Goal: Task Accomplishment & Management: Use online tool/utility

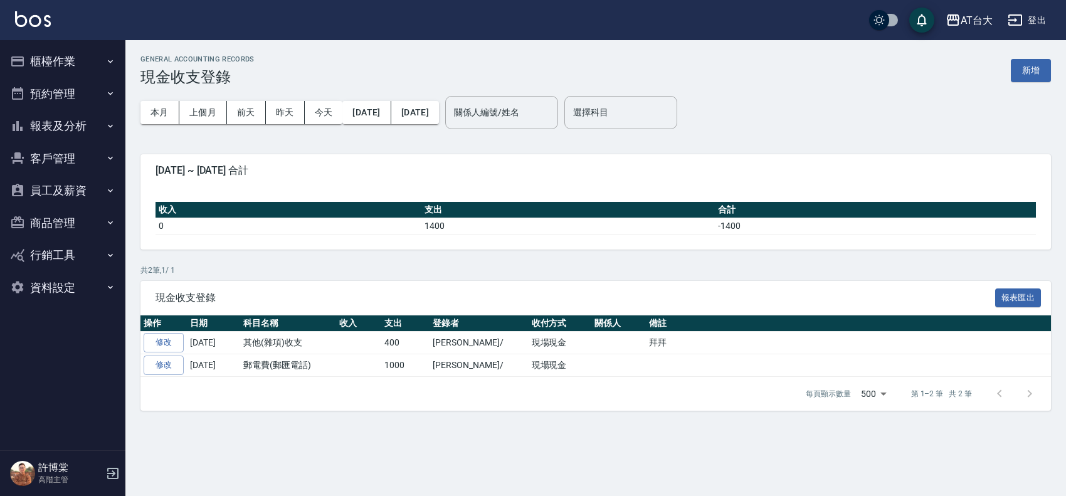
click at [36, 58] on button "櫃檯作業" at bounding box center [62, 61] width 115 height 33
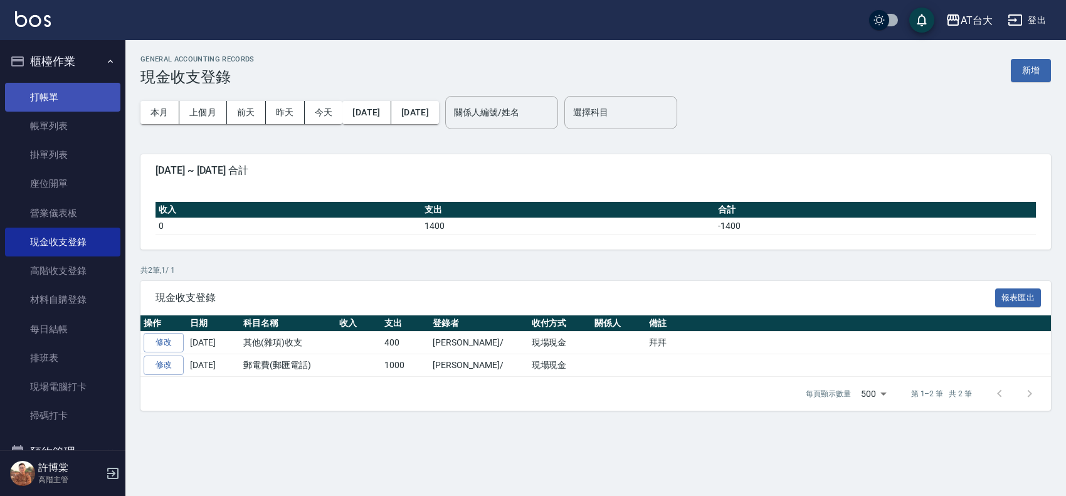
click at [70, 105] on link "打帳單" at bounding box center [62, 97] width 115 height 29
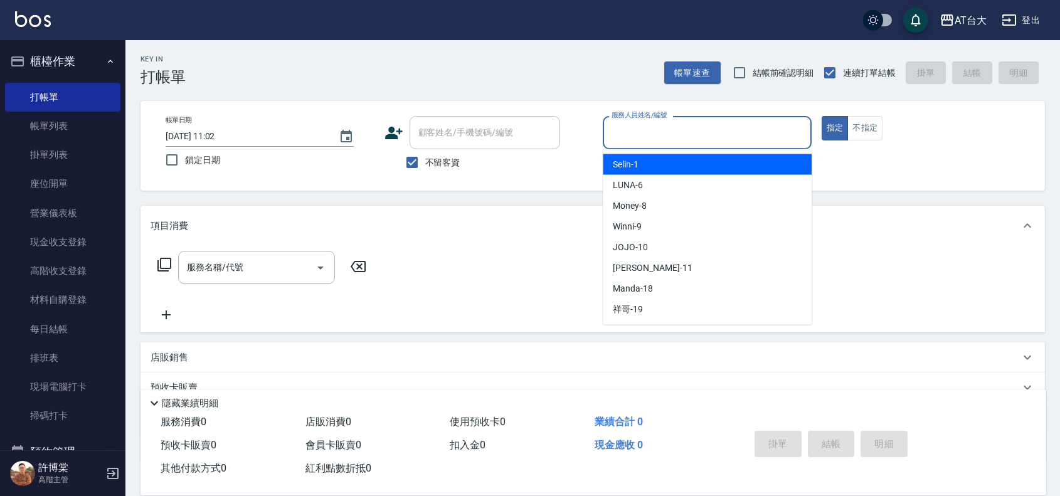
click at [741, 129] on input "服務人員姓名/編號" at bounding box center [708, 133] width 198 height 22
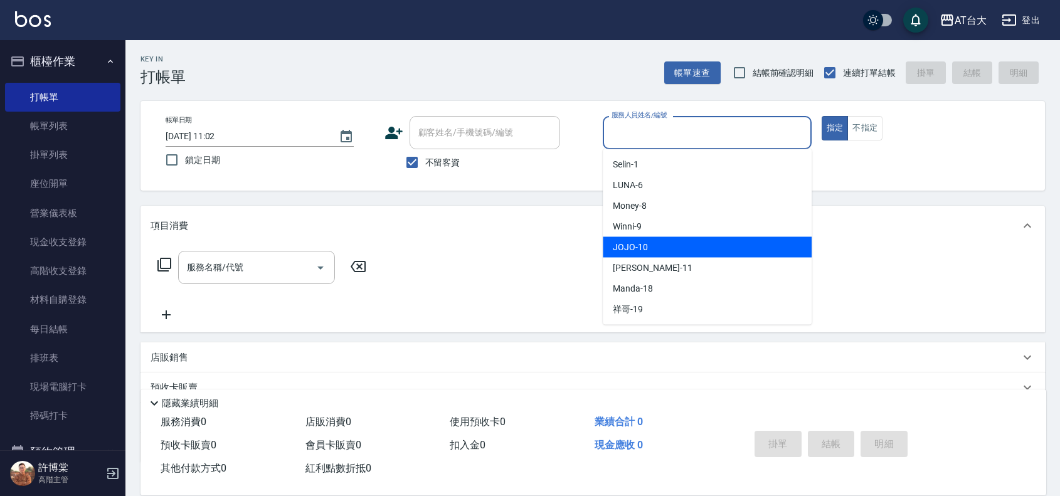
click at [676, 237] on div "JOJO -10" at bounding box center [707, 247] width 209 height 21
type input "JOJO-10"
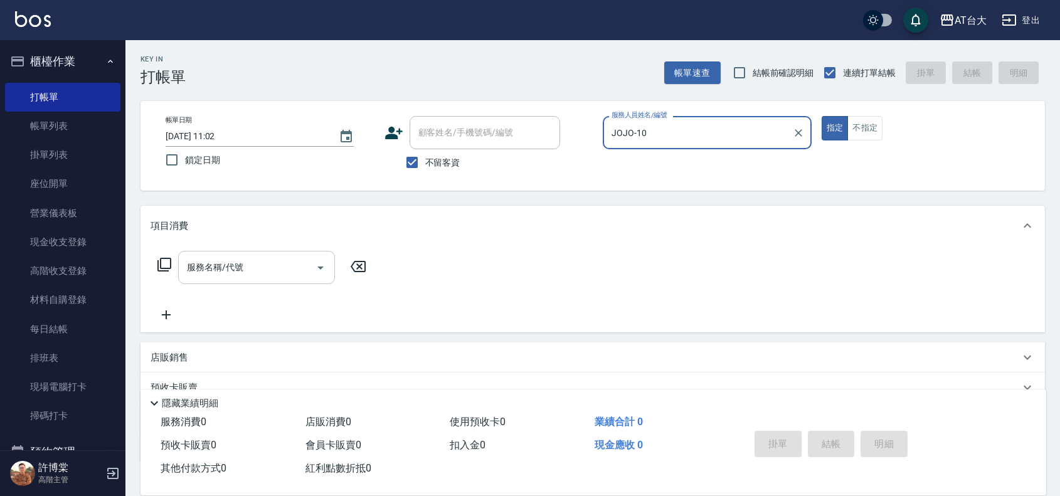
click at [271, 262] on input "服務名稱/代號" at bounding box center [247, 268] width 127 height 22
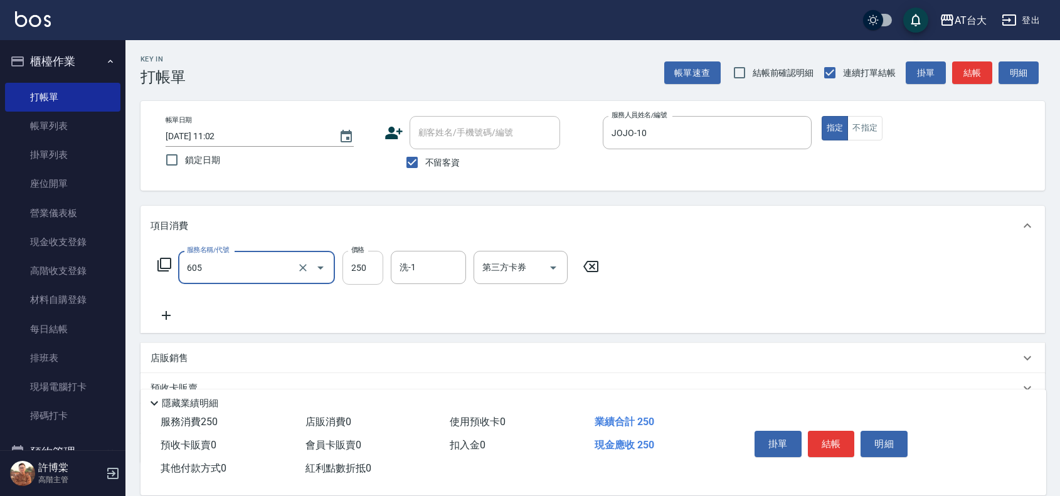
type input "洗髮 (女)(605)"
click at [378, 277] on input "250" at bounding box center [363, 268] width 41 height 34
type input "350"
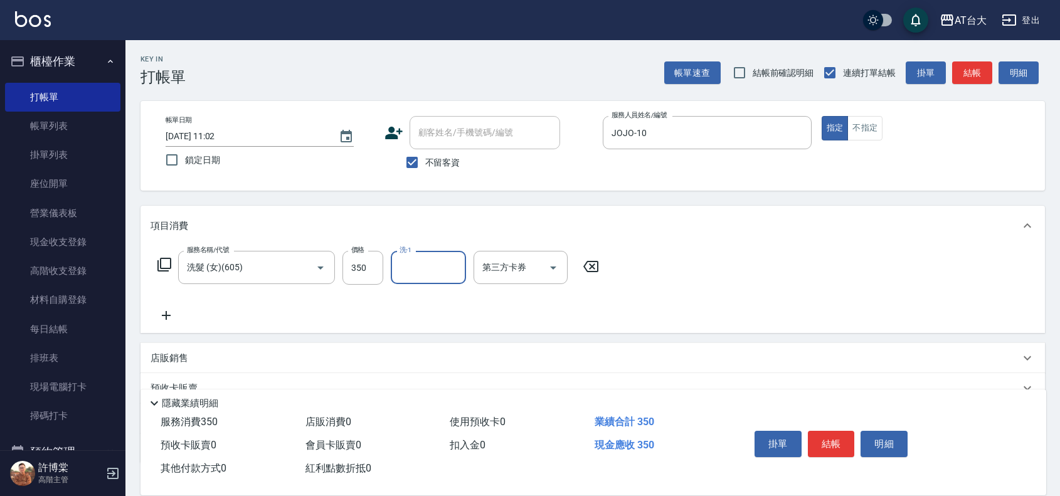
click at [834, 426] on div "掛單 結帳 明細" at bounding box center [832, 446] width 164 height 40
click at [834, 444] on button "結帳" at bounding box center [831, 444] width 47 height 26
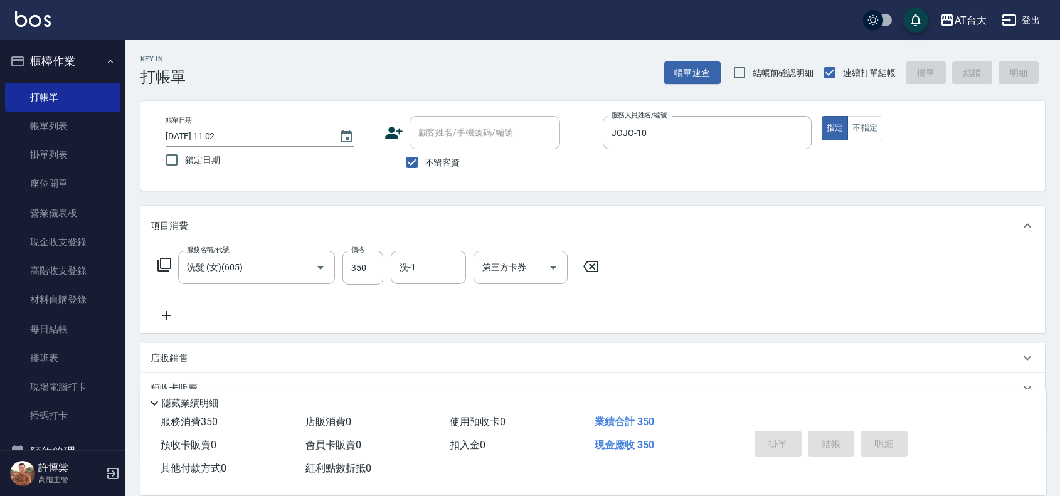
type input "[DATE] 11:24"
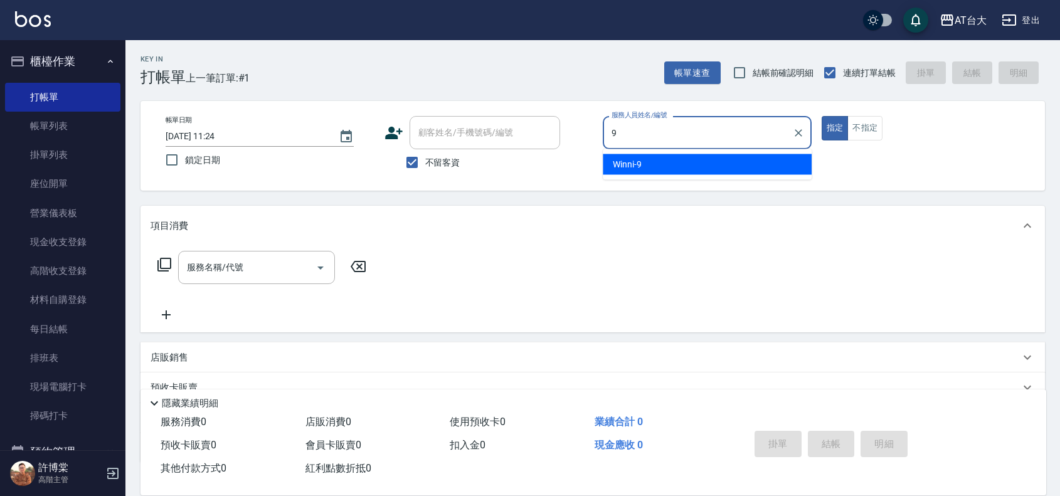
type input "9"
type button "true"
type input "Winni-9"
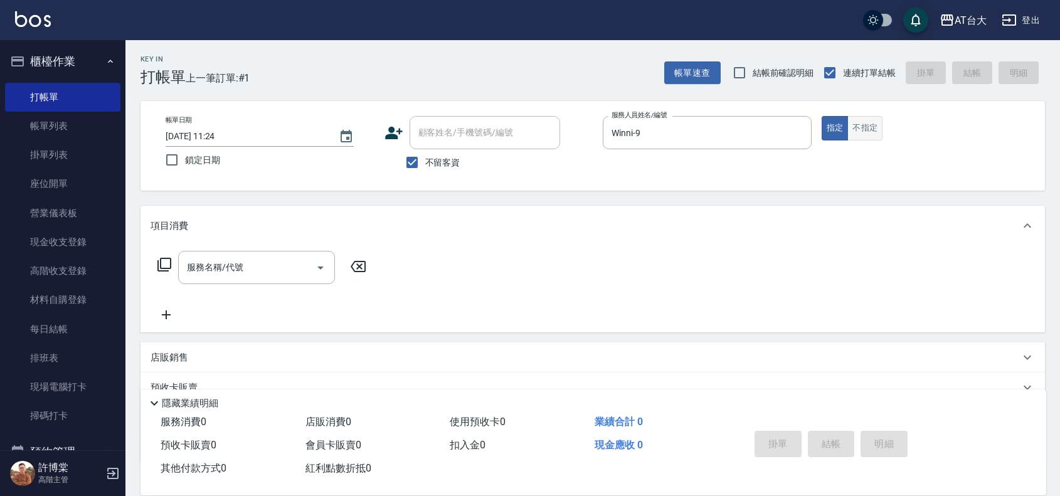
click at [880, 130] on button "不指定" at bounding box center [865, 128] width 35 height 24
click at [271, 278] on input "服務名稱/代號" at bounding box center [247, 268] width 127 height 22
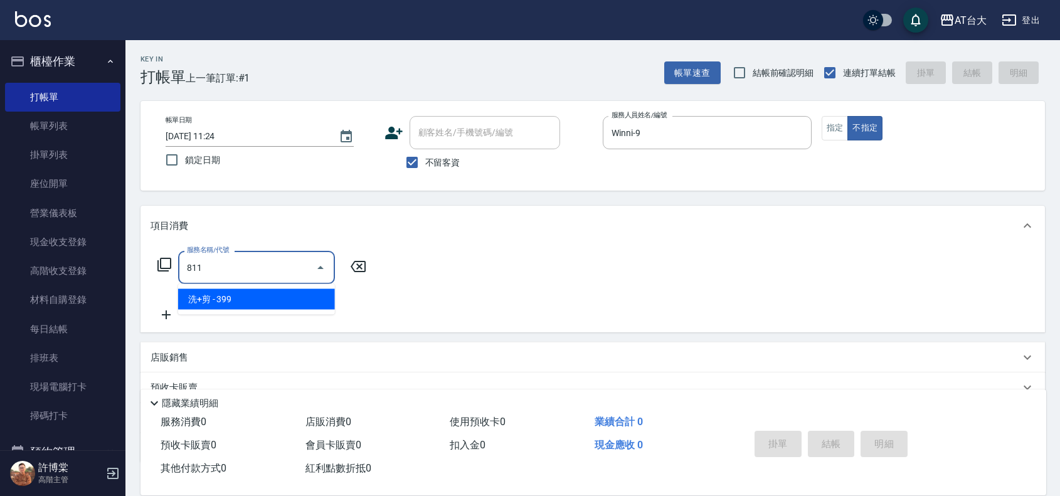
type input "洗+剪(811)"
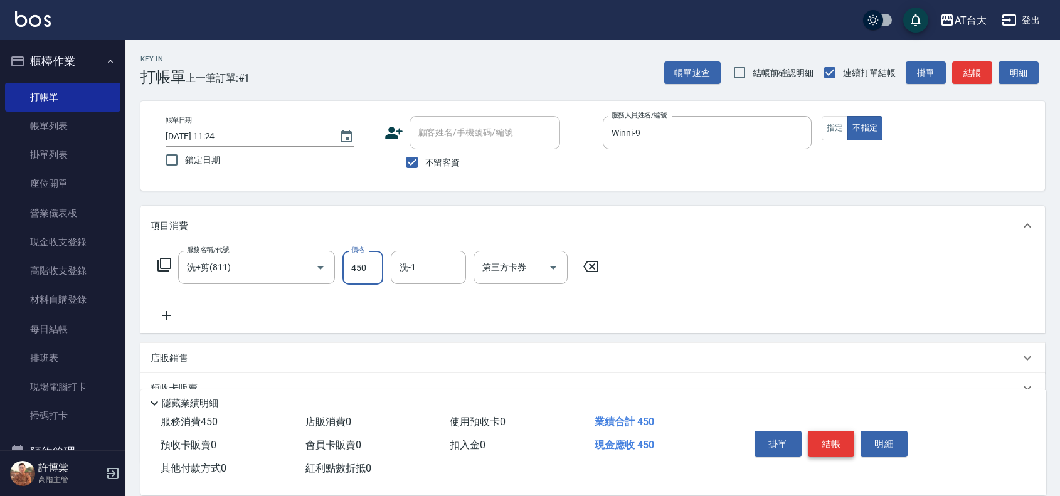
type input "450"
click at [839, 442] on button "結帳" at bounding box center [831, 444] width 47 height 26
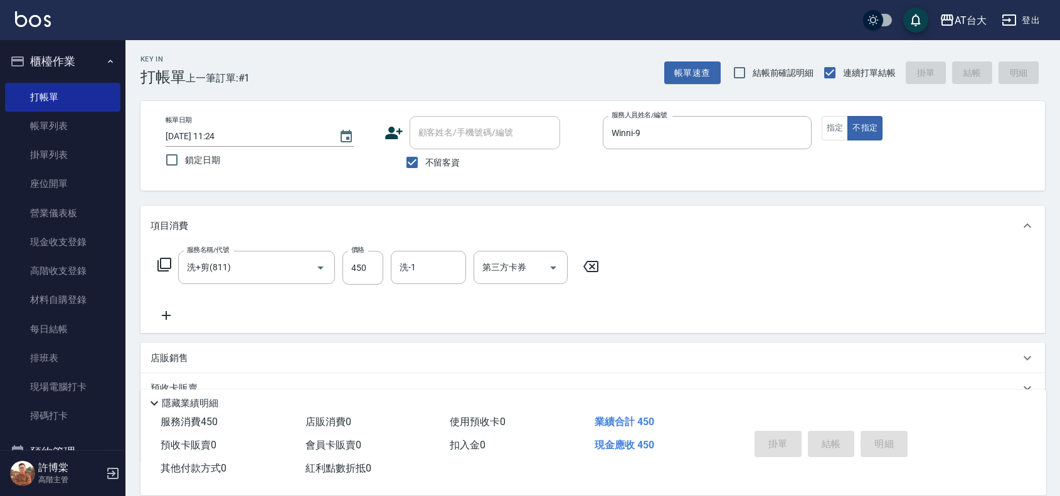
type input "[DATE] 11:49"
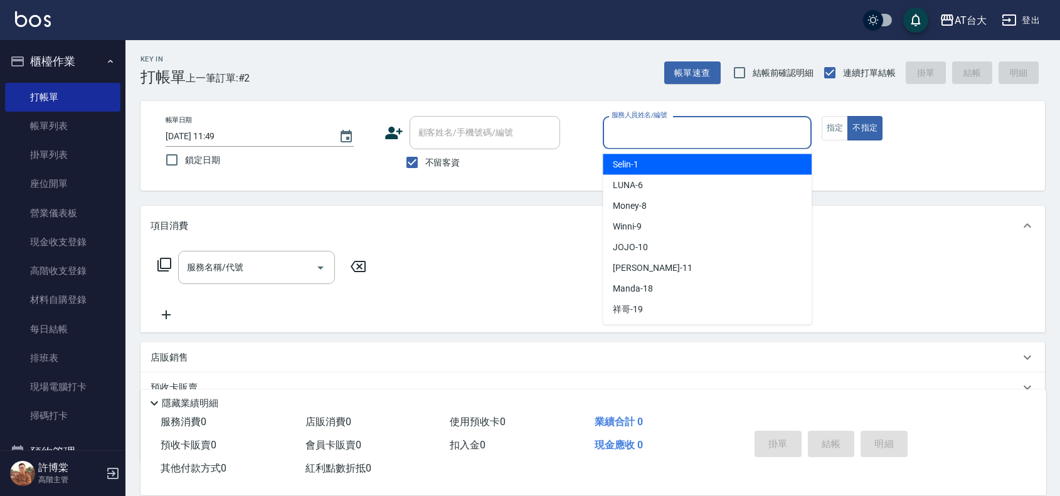
click at [657, 130] on input "服務人員姓名/編號" at bounding box center [708, 133] width 198 height 22
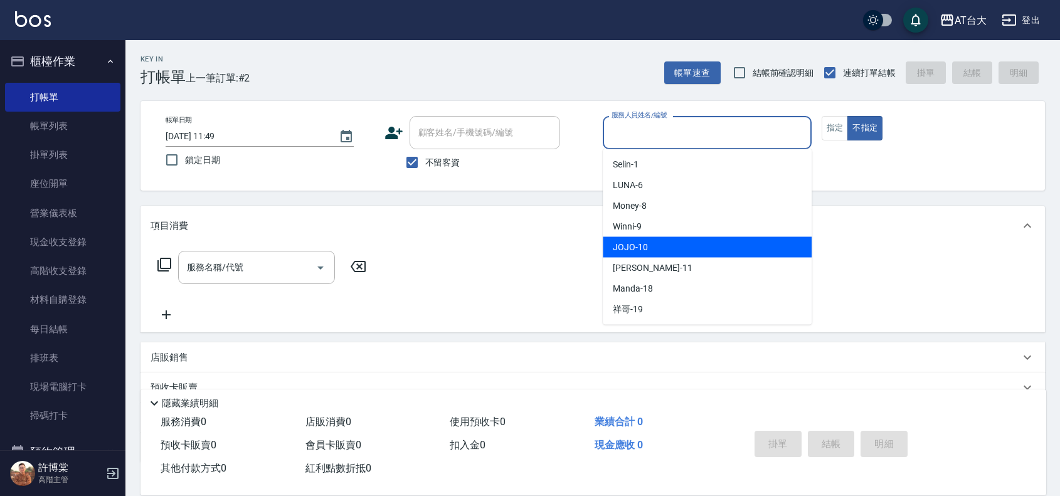
click at [650, 252] on div "JOJO -10" at bounding box center [707, 247] width 209 height 21
type input "JOJO-10"
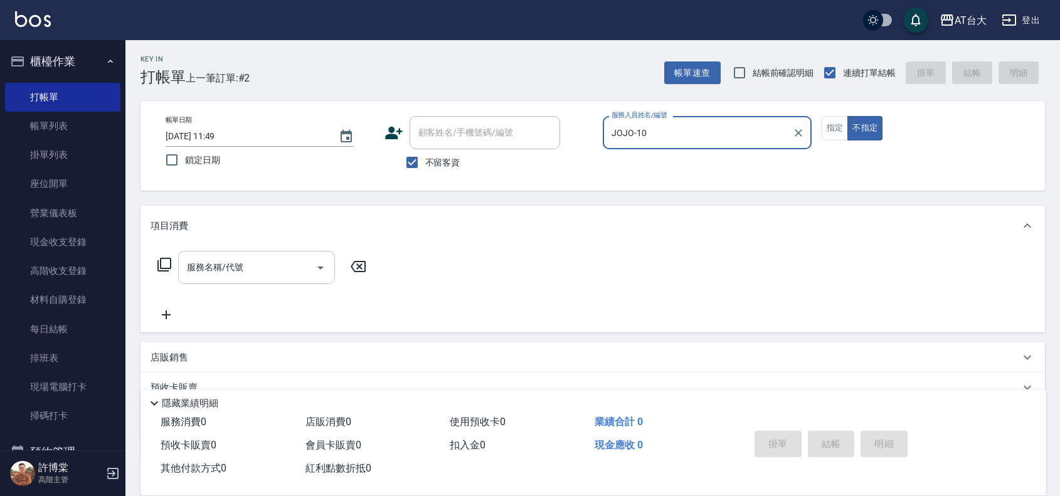
click at [290, 255] on div "服務名稱/代號" at bounding box center [256, 267] width 157 height 33
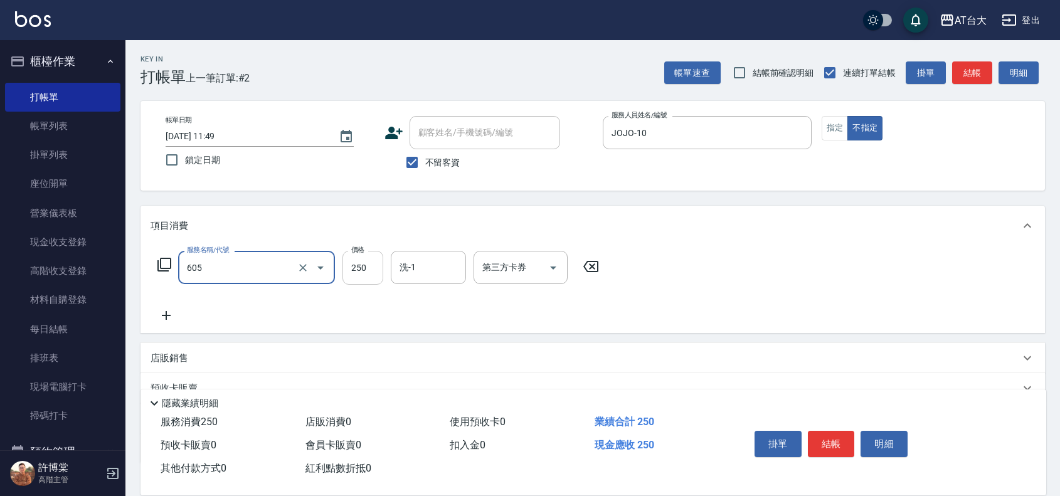
type input "洗髮 (女)(605)"
click at [375, 270] on input "250" at bounding box center [363, 268] width 41 height 34
type input "350"
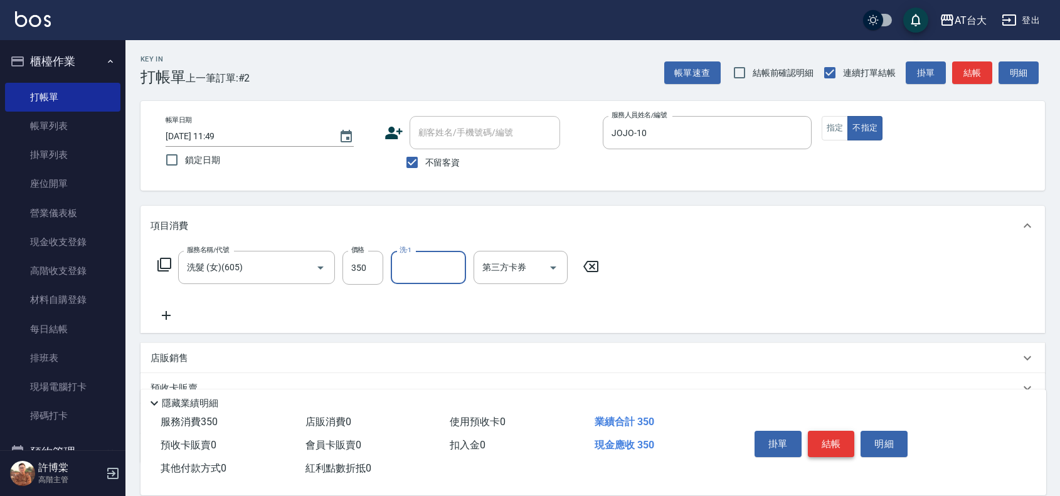
click at [842, 436] on button "結帳" at bounding box center [831, 444] width 47 height 26
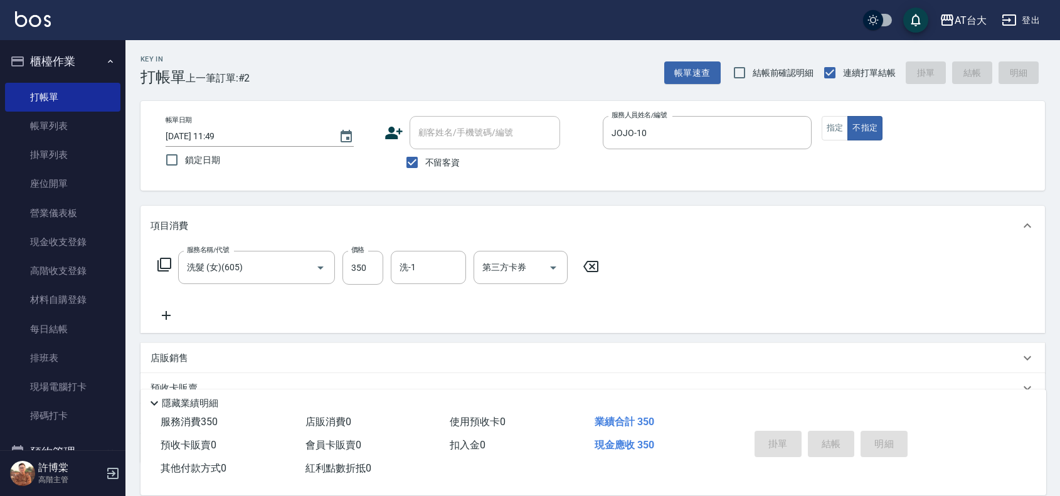
type input "[DATE] 11:52"
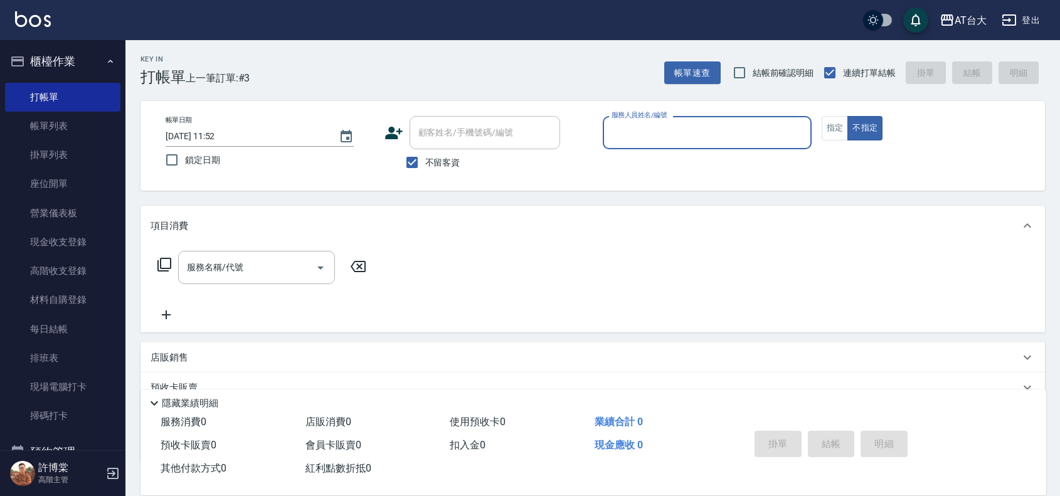
click at [731, 129] on input "服務人員姓名/編號" at bounding box center [708, 133] width 198 height 22
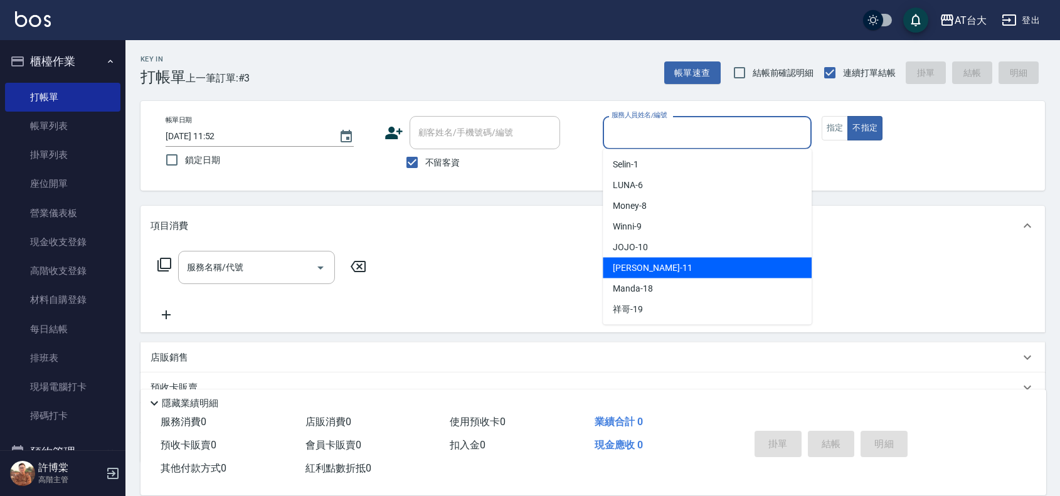
click at [684, 262] on div "[PERSON_NAME] -11" at bounding box center [707, 268] width 209 height 21
type input "[PERSON_NAME]-11"
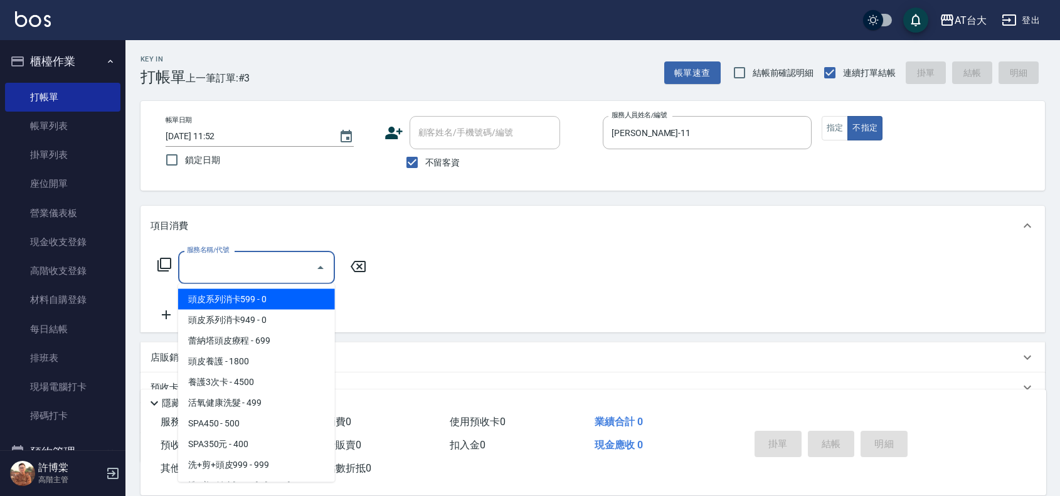
click at [274, 277] on input "服務名稱/代號" at bounding box center [247, 268] width 127 height 22
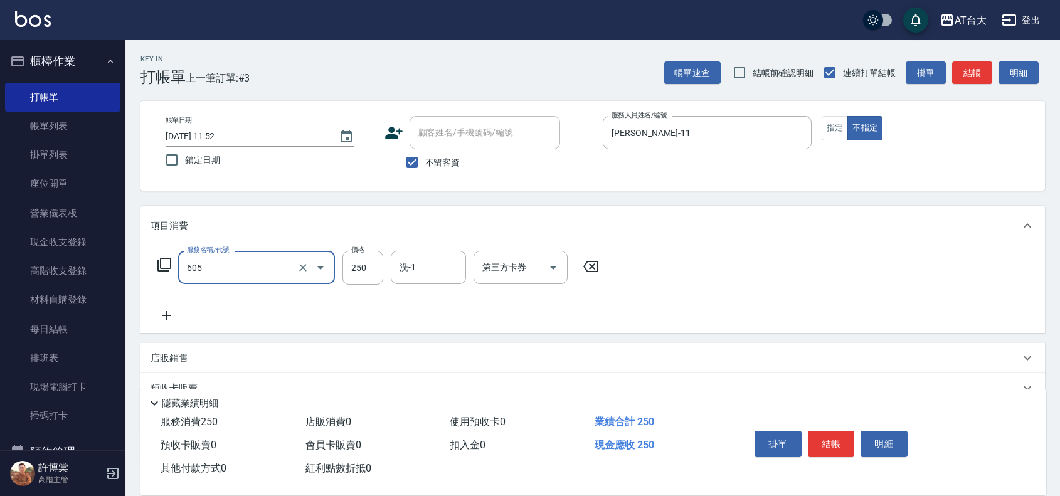
type input "洗髮 (女)(605)"
type input "450"
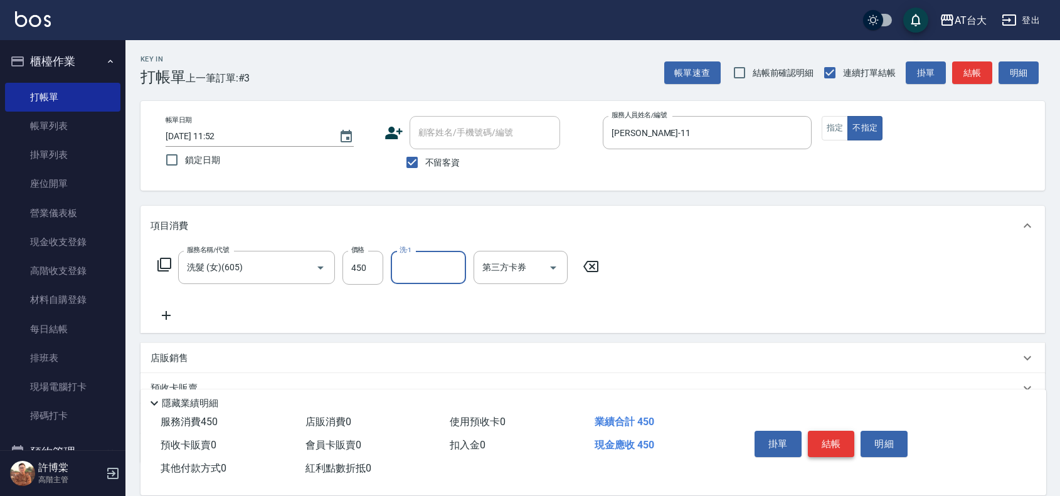
click at [826, 431] on button "結帳" at bounding box center [831, 444] width 47 height 26
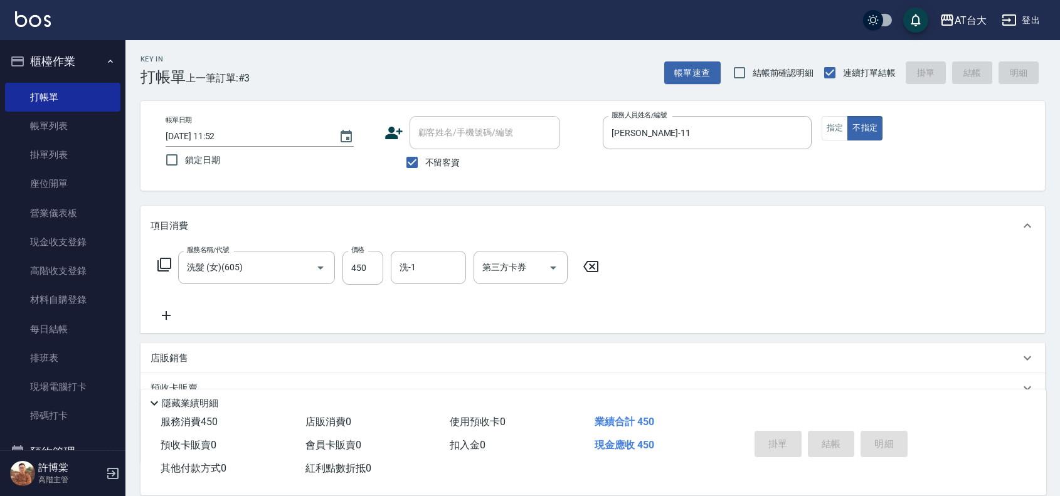
type input "[DATE] 12:19"
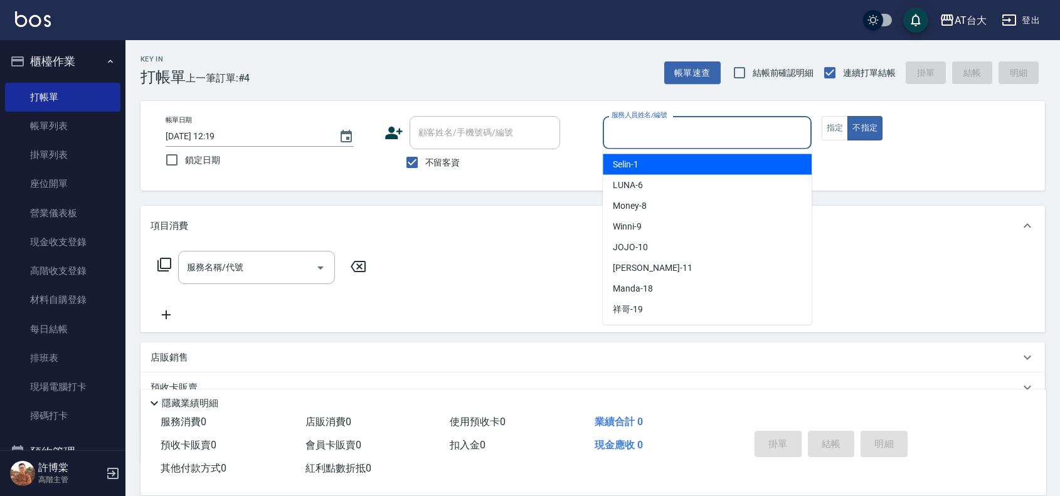
click at [735, 139] on input "服務人員姓名/編號" at bounding box center [708, 133] width 198 height 22
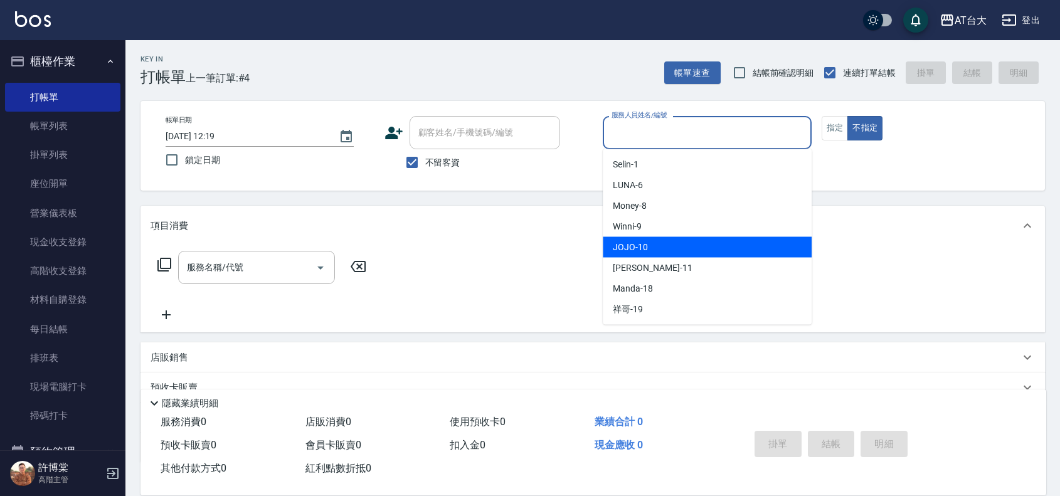
click at [669, 243] on div "JOJO -10" at bounding box center [707, 247] width 209 height 21
type input "JOJO-10"
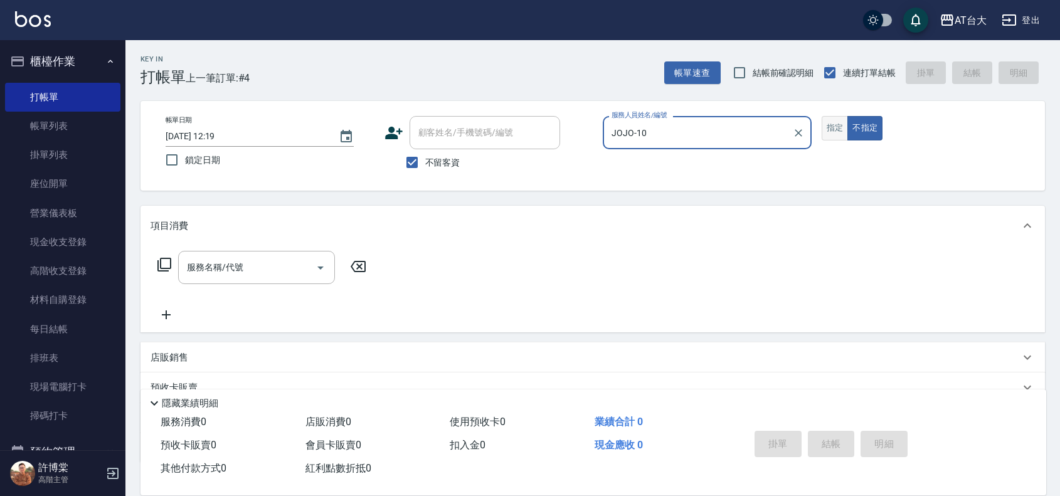
click at [830, 127] on button "指定" at bounding box center [835, 128] width 27 height 24
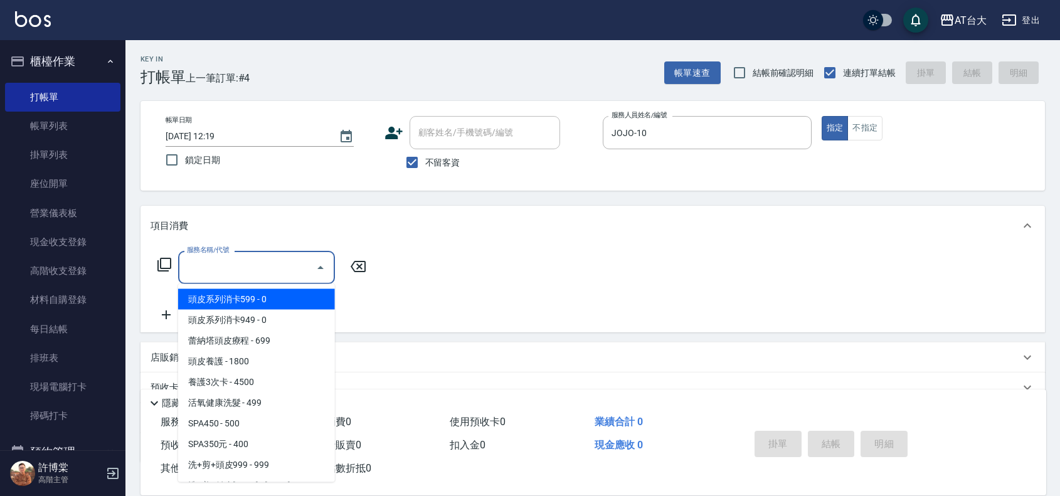
click at [205, 268] on div "服務名稱/代號 服務名稱/代號" at bounding box center [256, 267] width 157 height 33
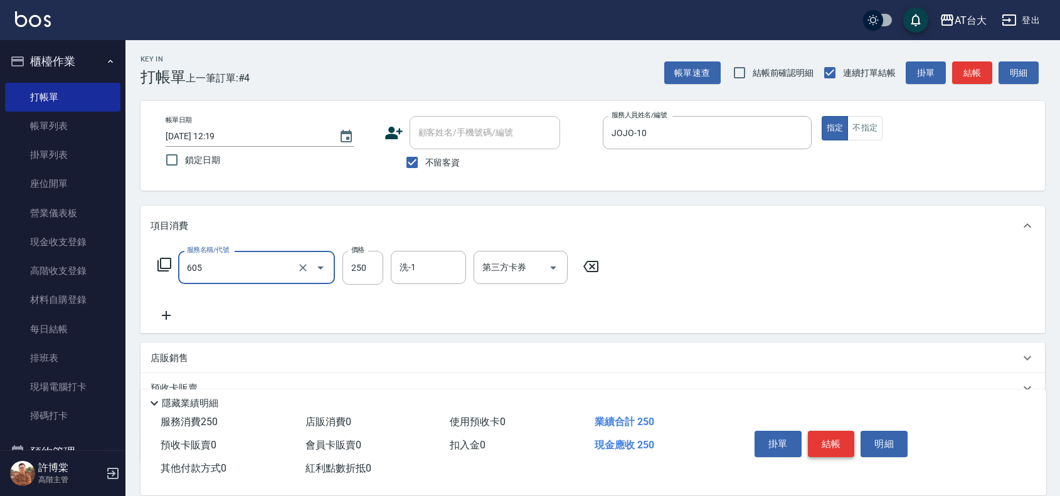
type input "洗髮 (女)(605)"
click at [836, 431] on button "結帳" at bounding box center [831, 444] width 47 height 26
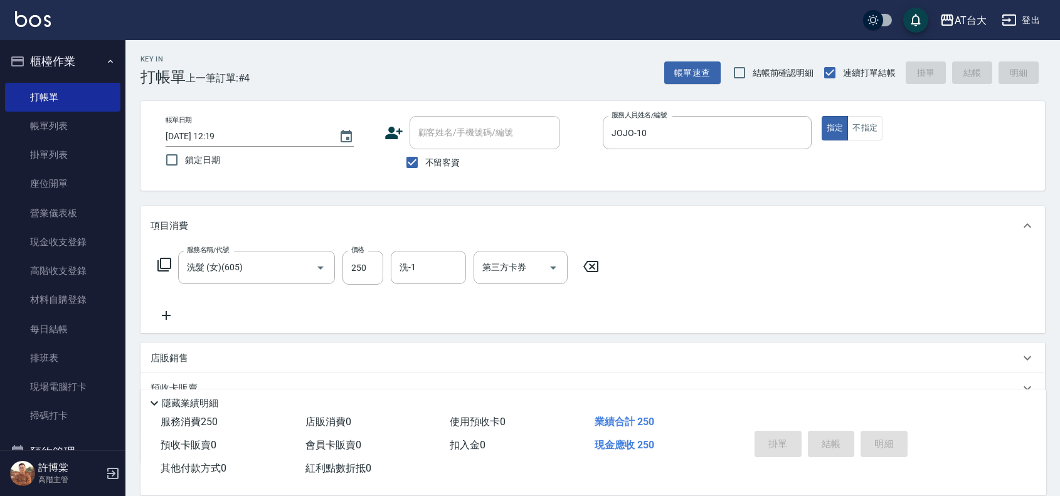
type input "[DATE] 12:36"
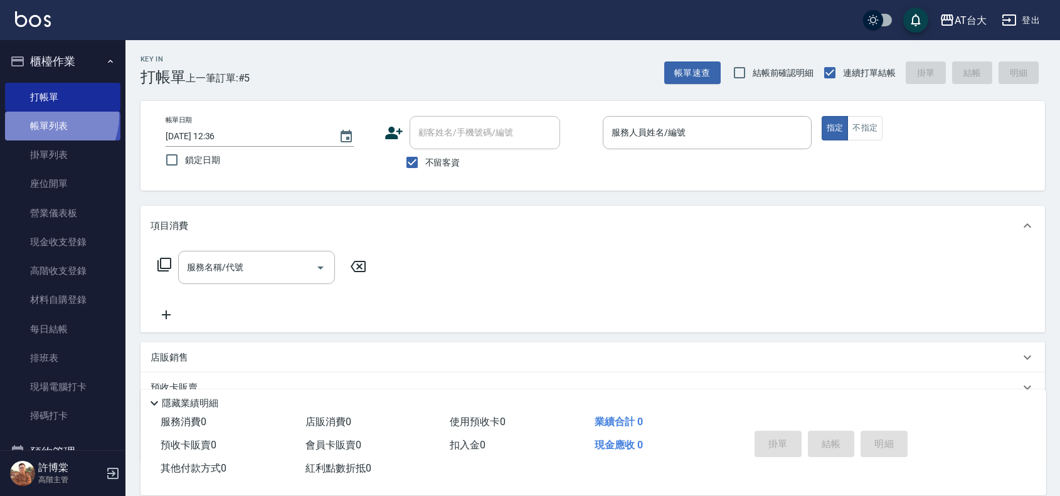
click at [44, 117] on link "帳單列表" at bounding box center [62, 126] width 115 height 29
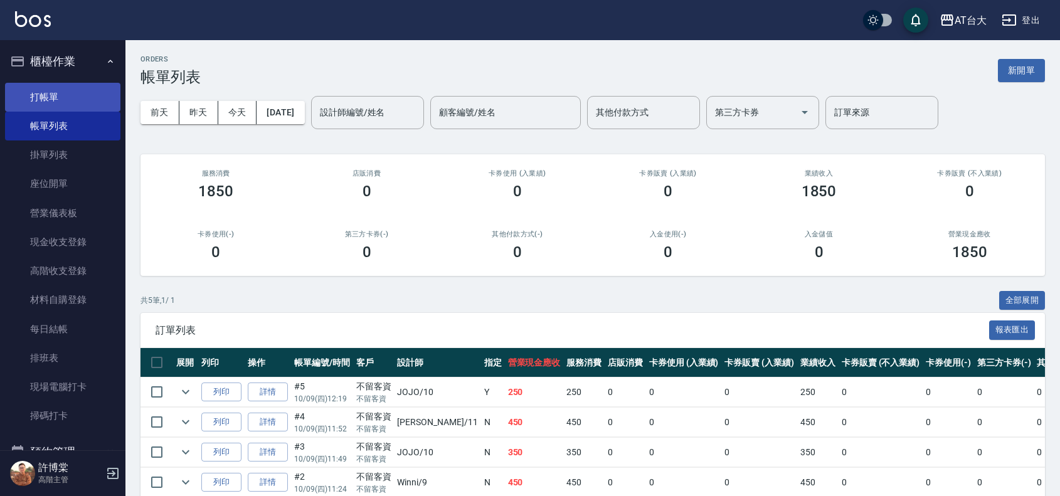
click at [85, 98] on link "打帳單" at bounding box center [62, 97] width 115 height 29
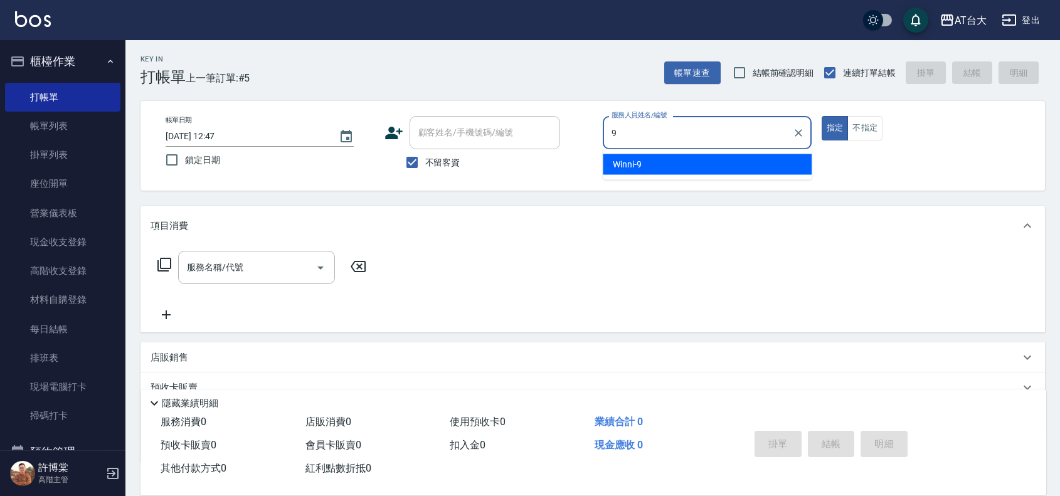
type input "Winni-9"
type button "true"
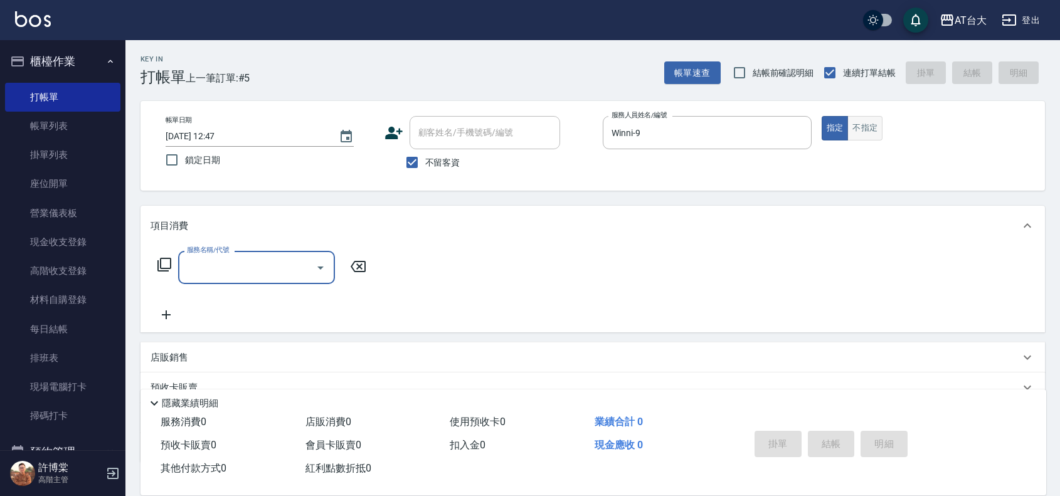
click at [855, 134] on button "不指定" at bounding box center [865, 128] width 35 height 24
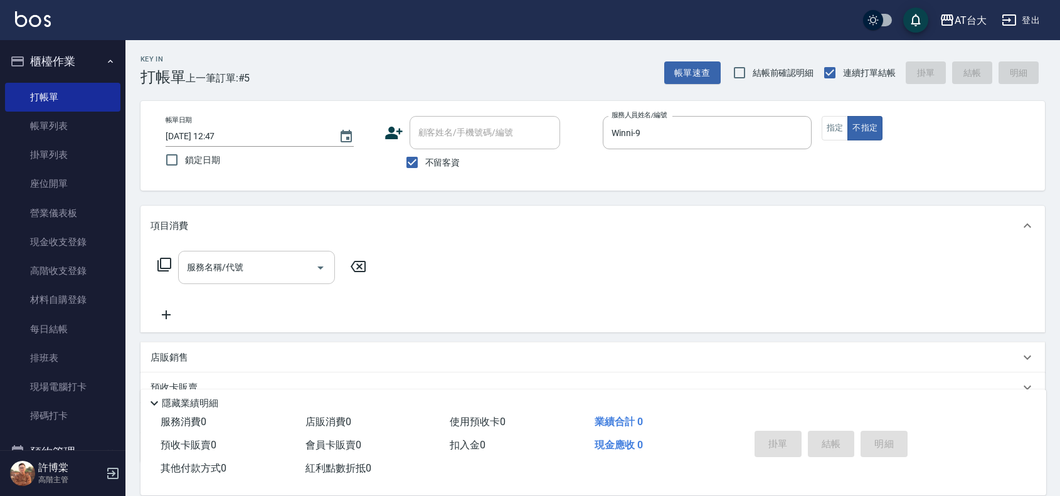
click at [276, 270] on input "服務名稱/代號" at bounding box center [247, 268] width 127 height 22
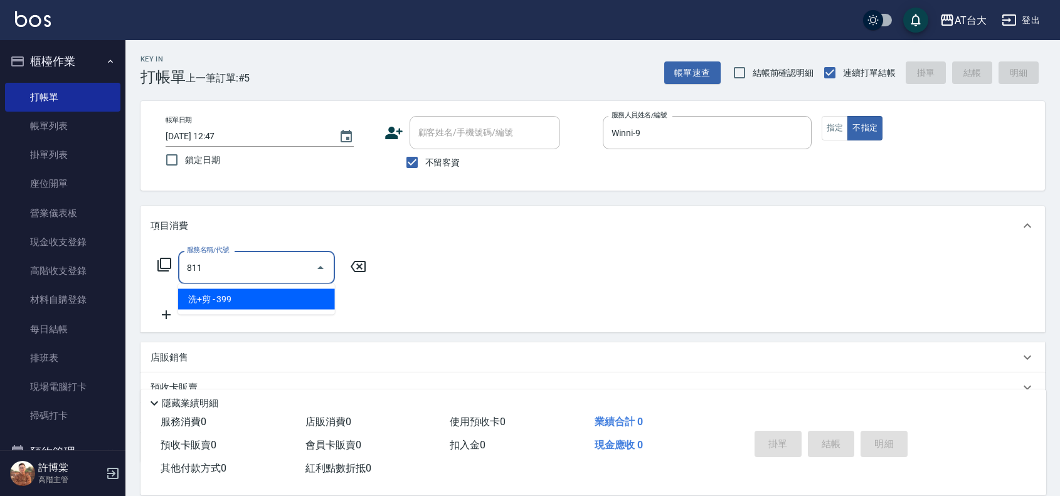
type input "洗+剪(811)"
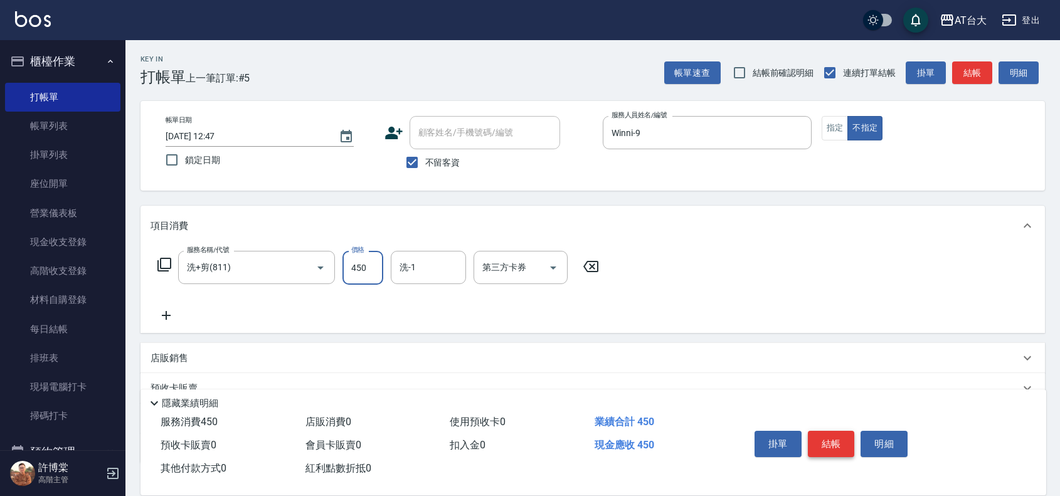
type input "450"
click at [813, 441] on button "結帳" at bounding box center [831, 444] width 47 height 26
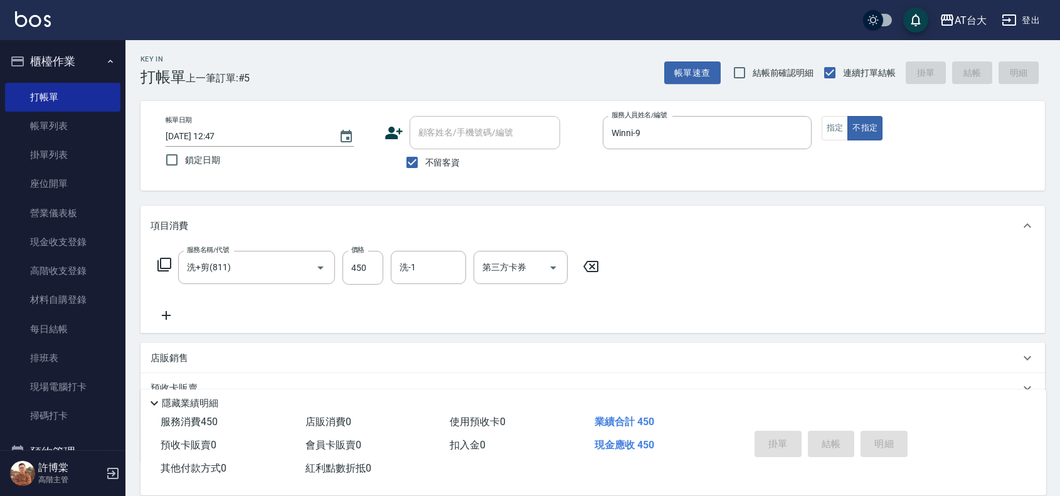
type input "[DATE] 12:51"
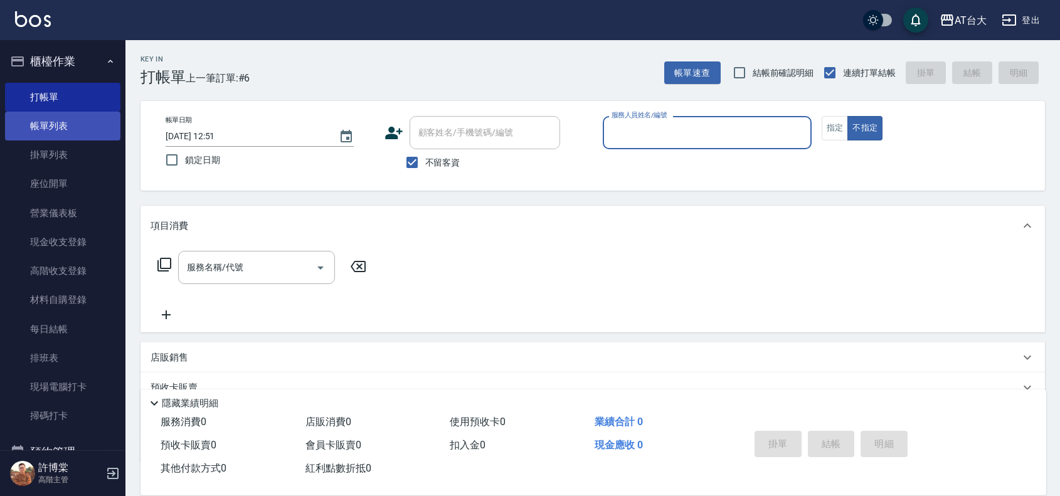
drag, startPoint x: 14, startPoint y: 119, endPoint x: 18, endPoint y: 132, distance: 13.5
click at [14, 119] on link "帳單列表" at bounding box center [62, 126] width 115 height 29
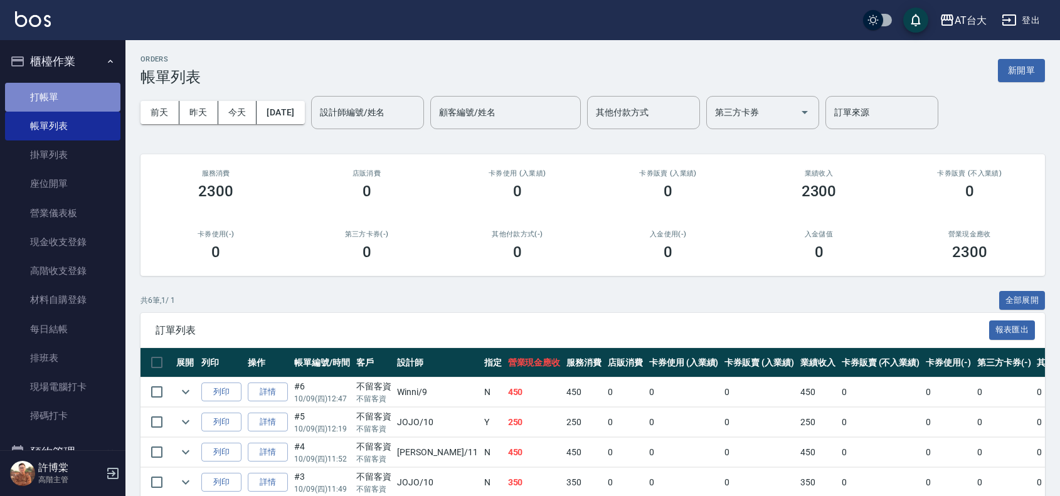
click at [80, 97] on link "打帳單" at bounding box center [62, 97] width 115 height 29
